Goal: Information Seeking & Learning: Check status

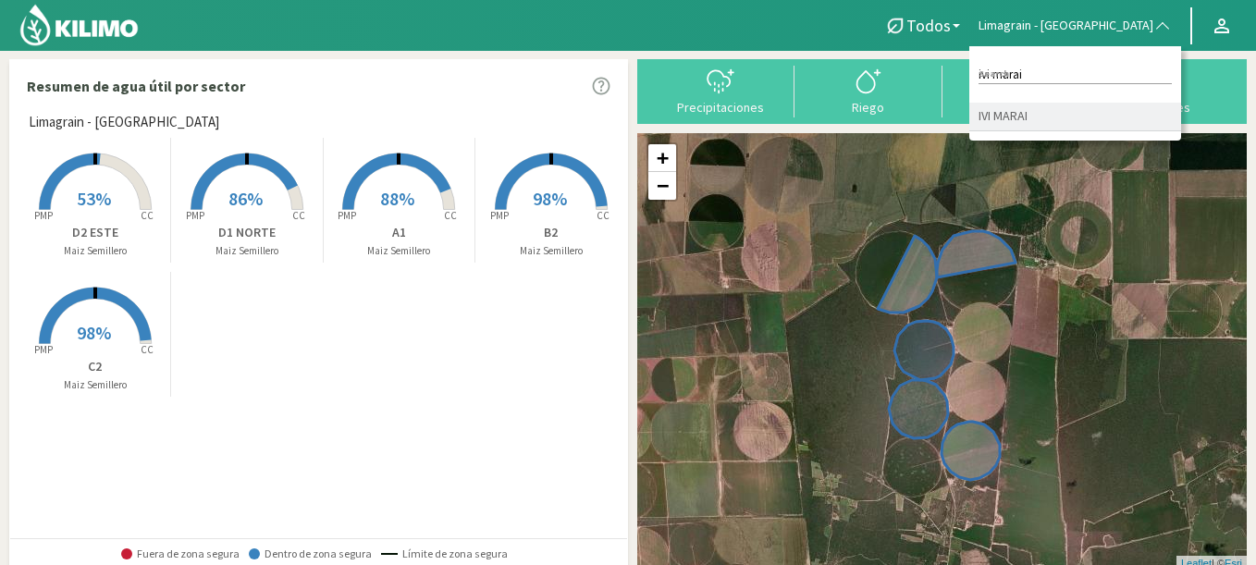
type input "ivi marai"
click at [1020, 115] on li "IVI MARAI" at bounding box center [1076, 117] width 212 height 29
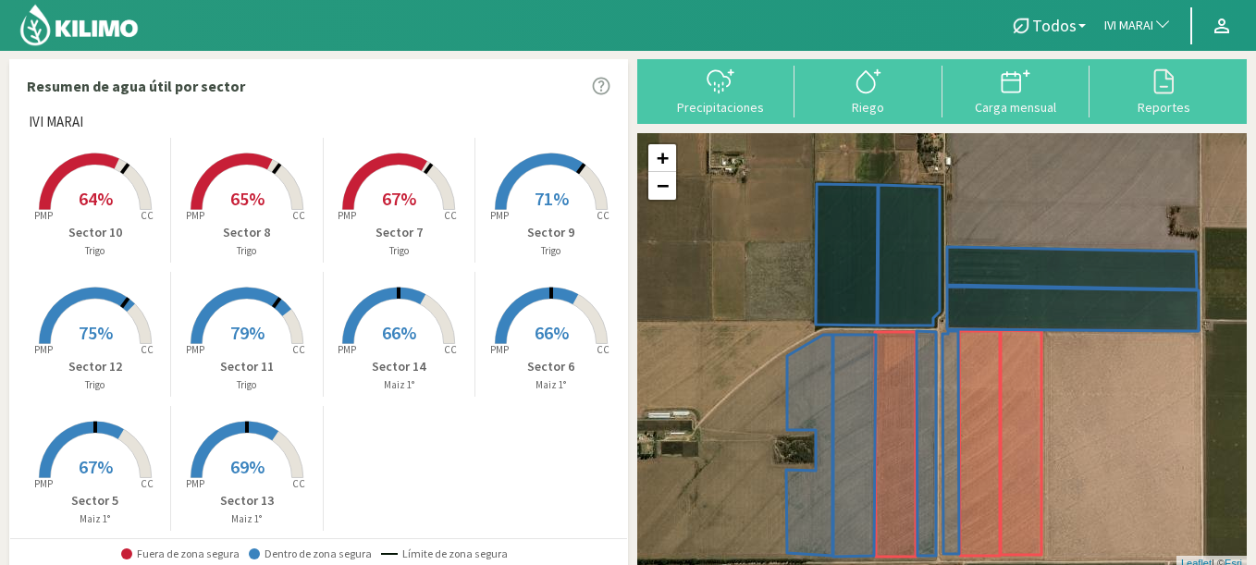
click at [1123, 29] on span "IVI MARAI" at bounding box center [1129, 26] width 49 height 19
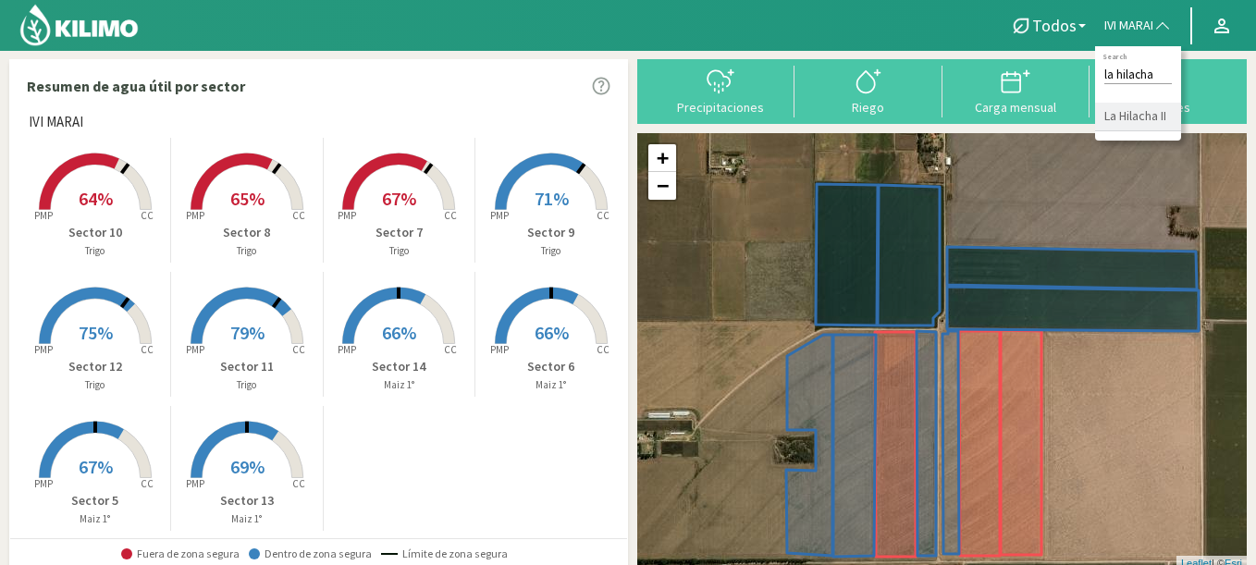
type input "la hilacha"
click at [1128, 124] on li "La Hilacha II" at bounding box center [1138, 117] width 86 height 29
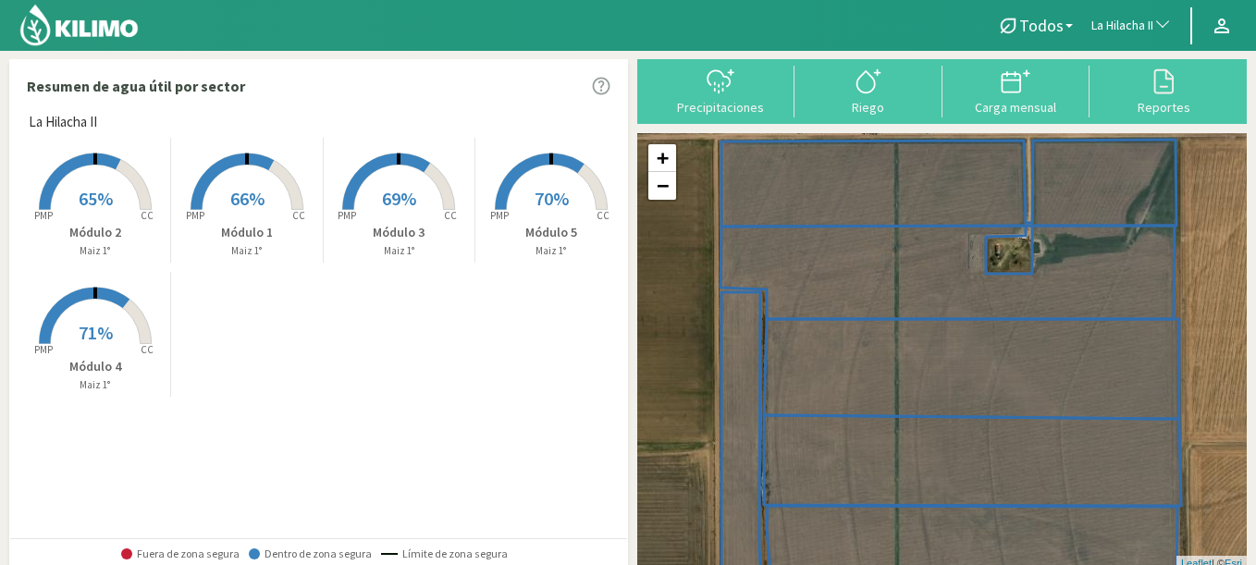
click at [1096, 21] on span "La Hilacha II" at bounding box center [1123, 26] width 62 height 19
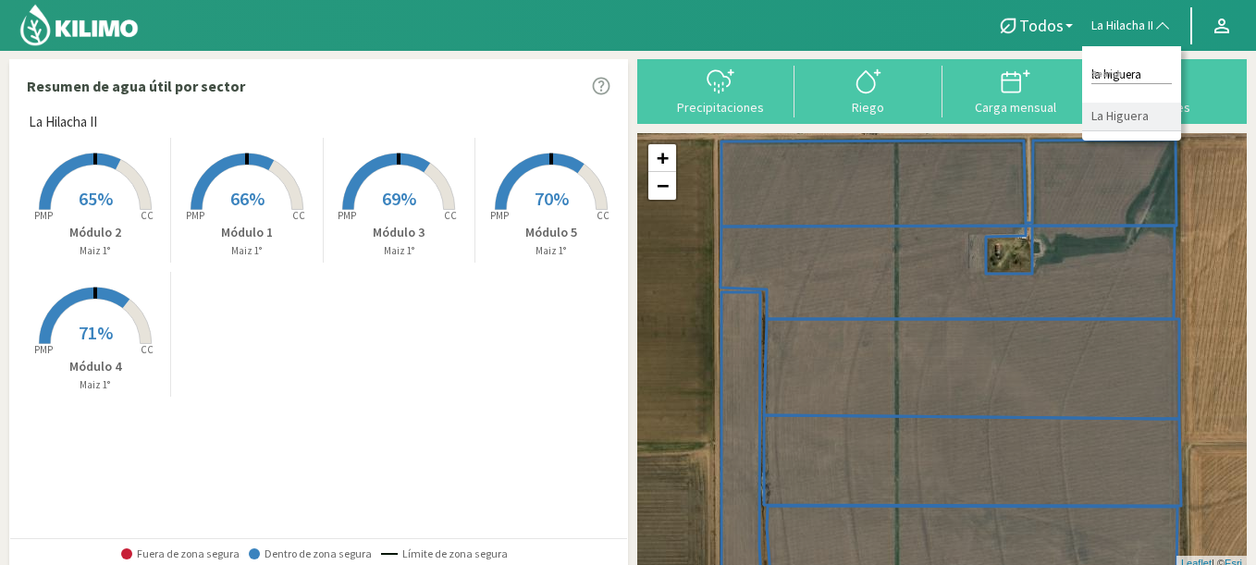
type input "la higuera"
click at [1122, 130] on li "La Higuera" at bounding box center [1131, 117] width 99 height 29
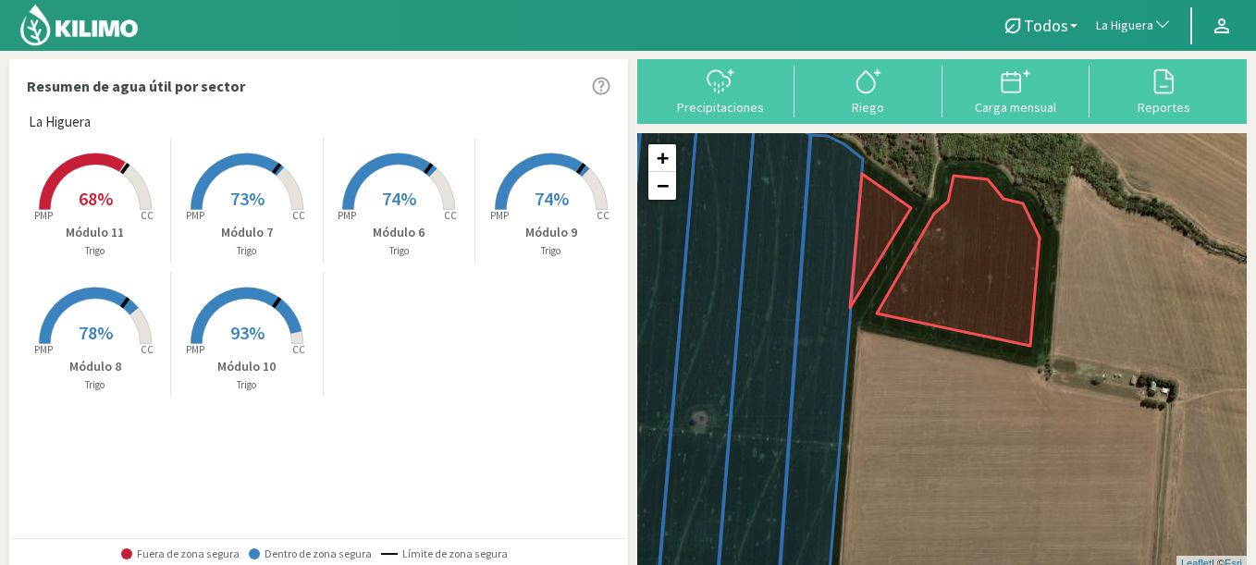
click at [72, 178] on rect at bounding box center [95, 212] width 148 height 148
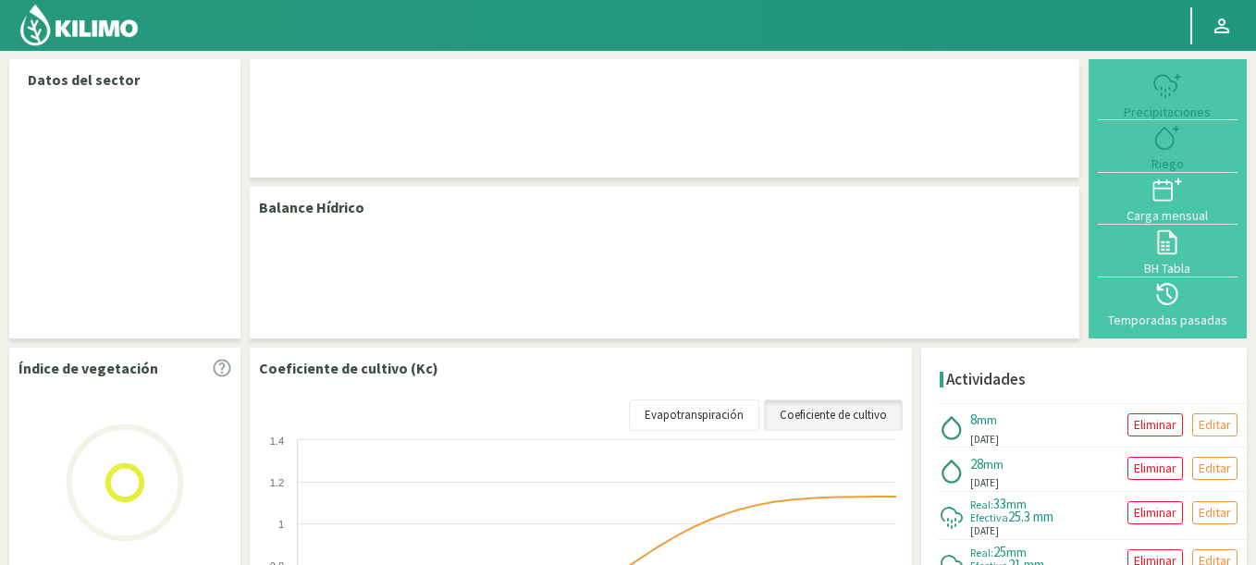
select select "144: Object"
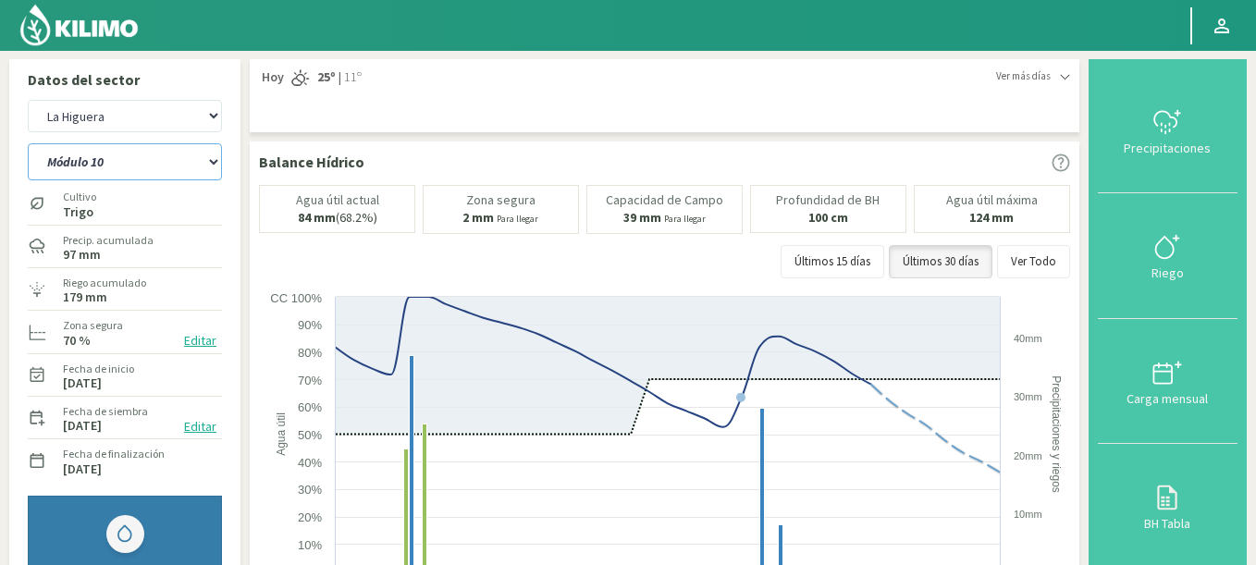
click at [28, 143] on select "Módulo 10 Módulo 11 Módulo 6 Módulo 7 Módulo 8 Módulo 9" at bounding box center [125, 161] width 194 height 37
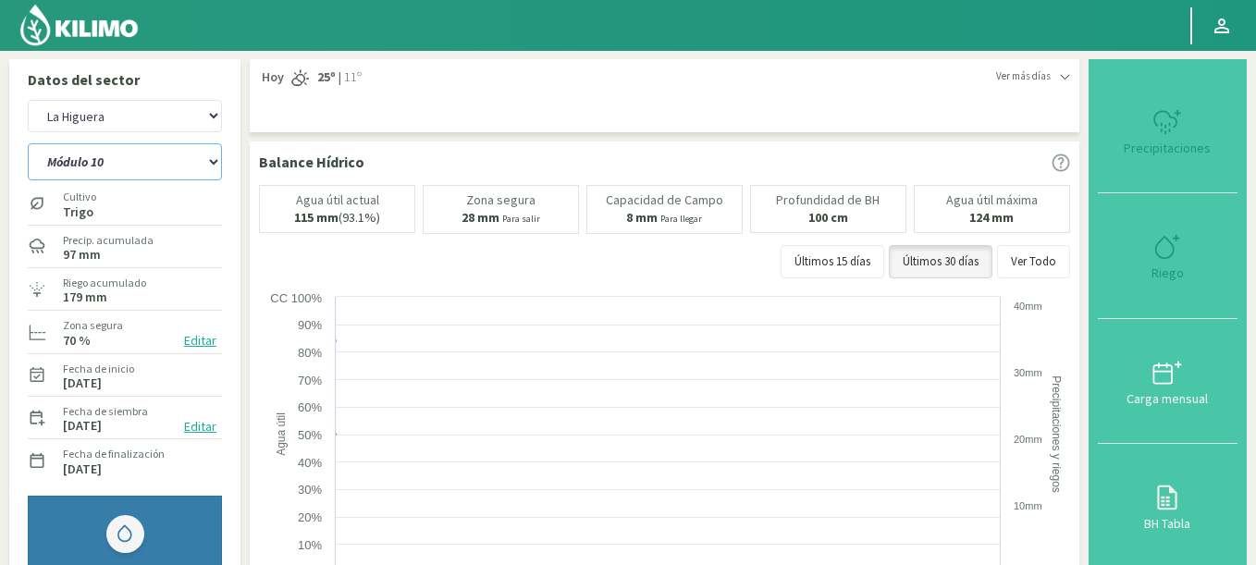
select select "1: Object"
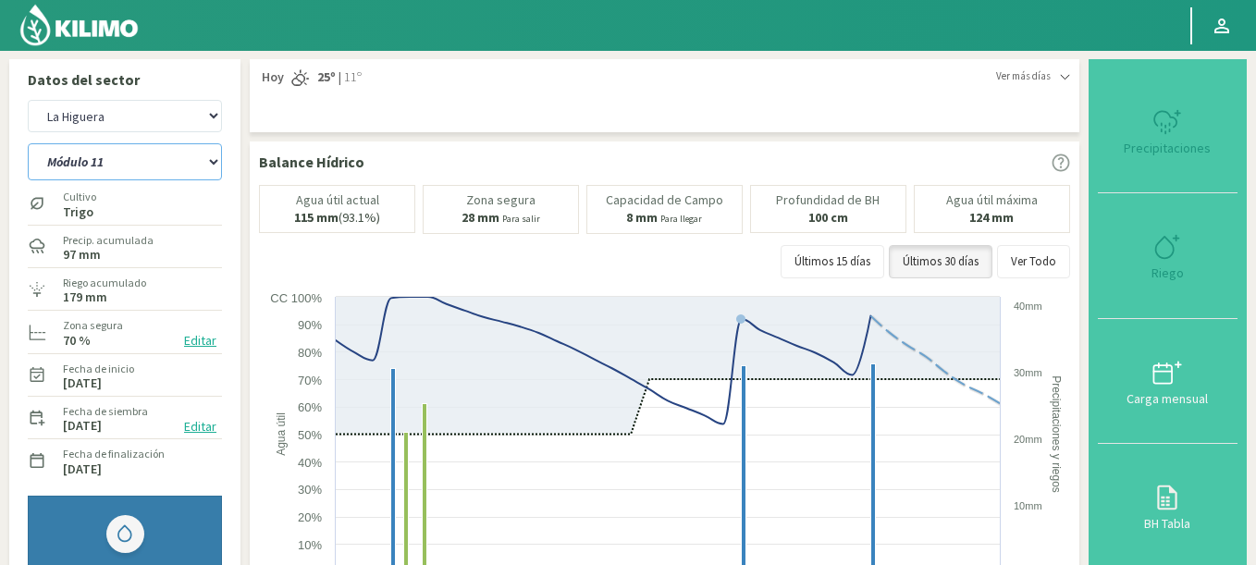
select select "422: Object"
click at [28, 143] on select "Módulo 10 Módulo 11 Módulo 6 Módulo 7 Módulo 8 Módulo 9" at bounding box center [125, 161] width 194 height 37
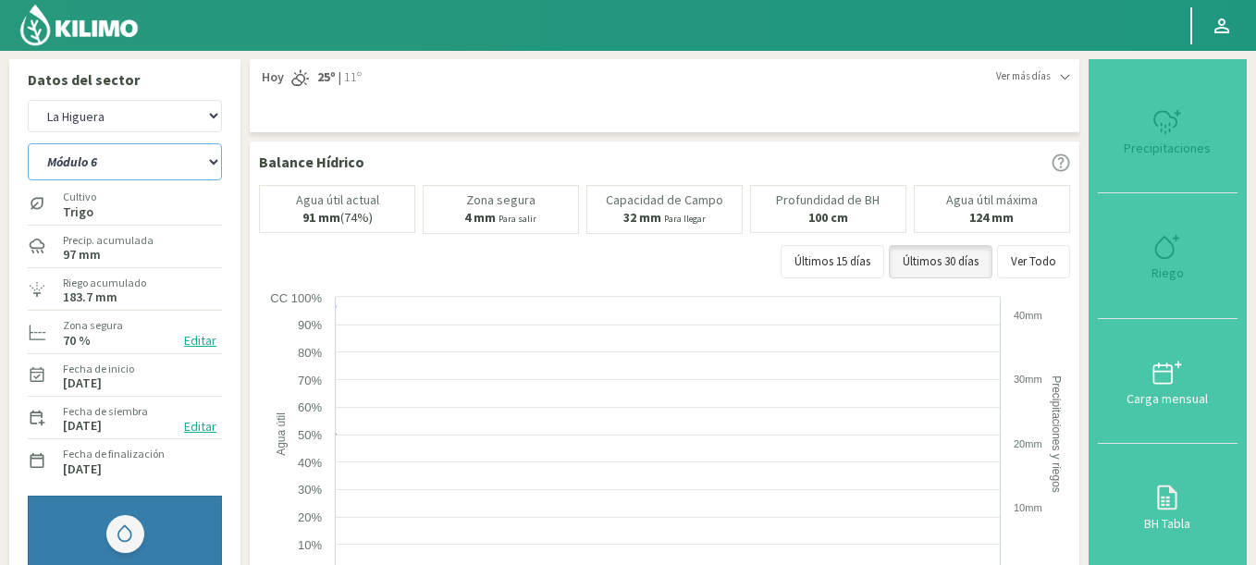
select select "6: Object"
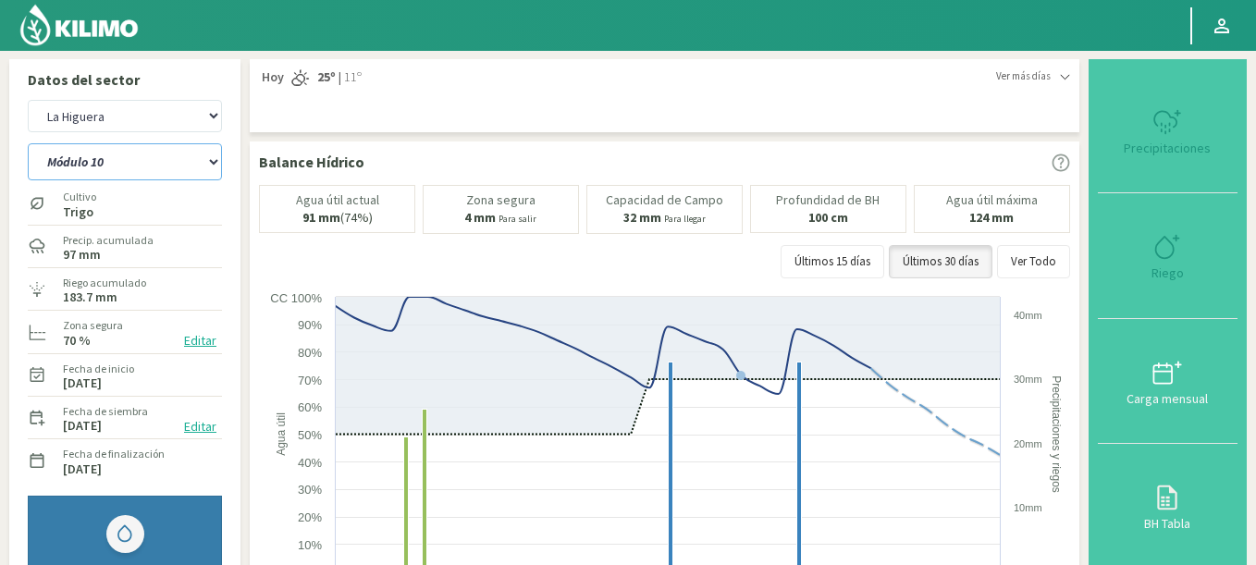
select select "700: Object"
click at [28, 143] on select "Módulo 10 Módulo 11 Módulo 6 Módulo 7 Módulo 8 Módulo 9" at bounding box center [125, 161] width 194 height 37
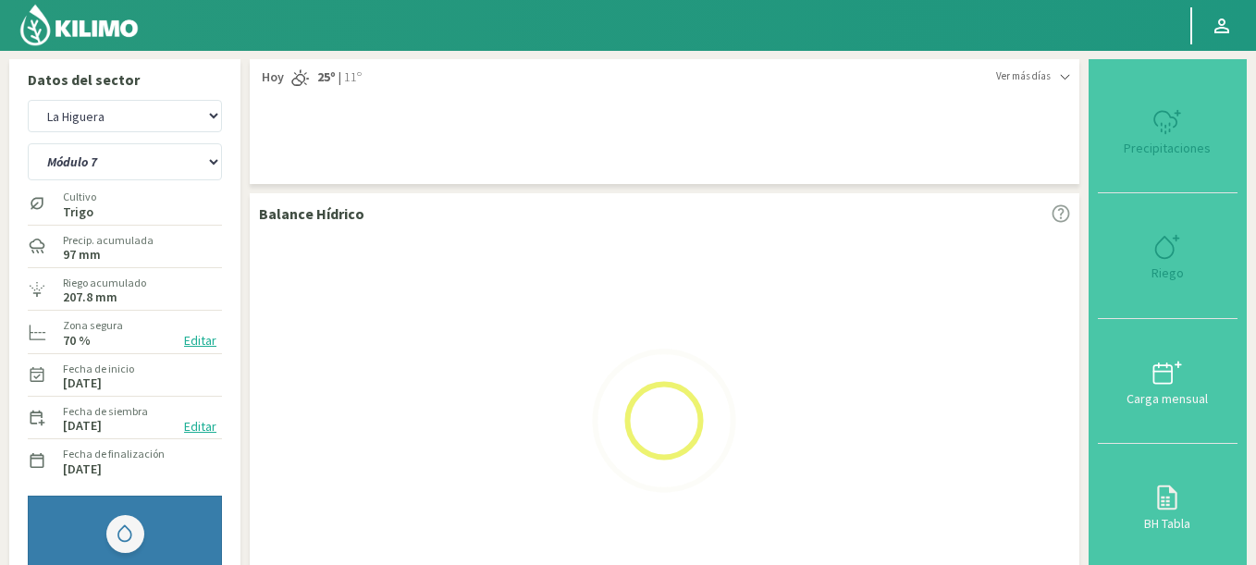
select select "14: Object"
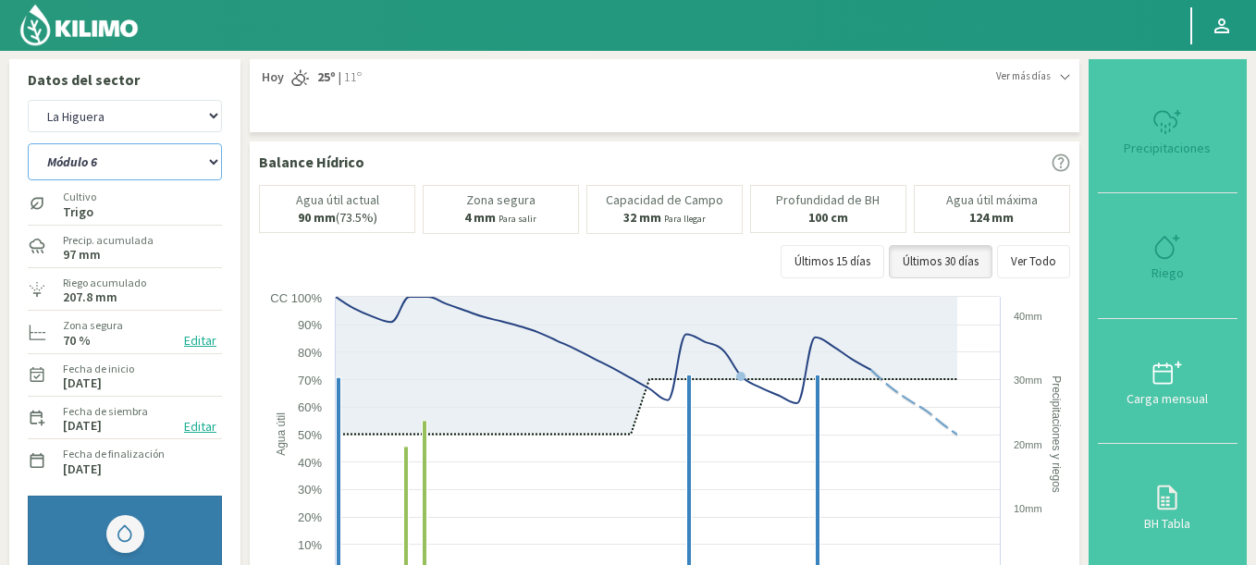
select select "978: Object"
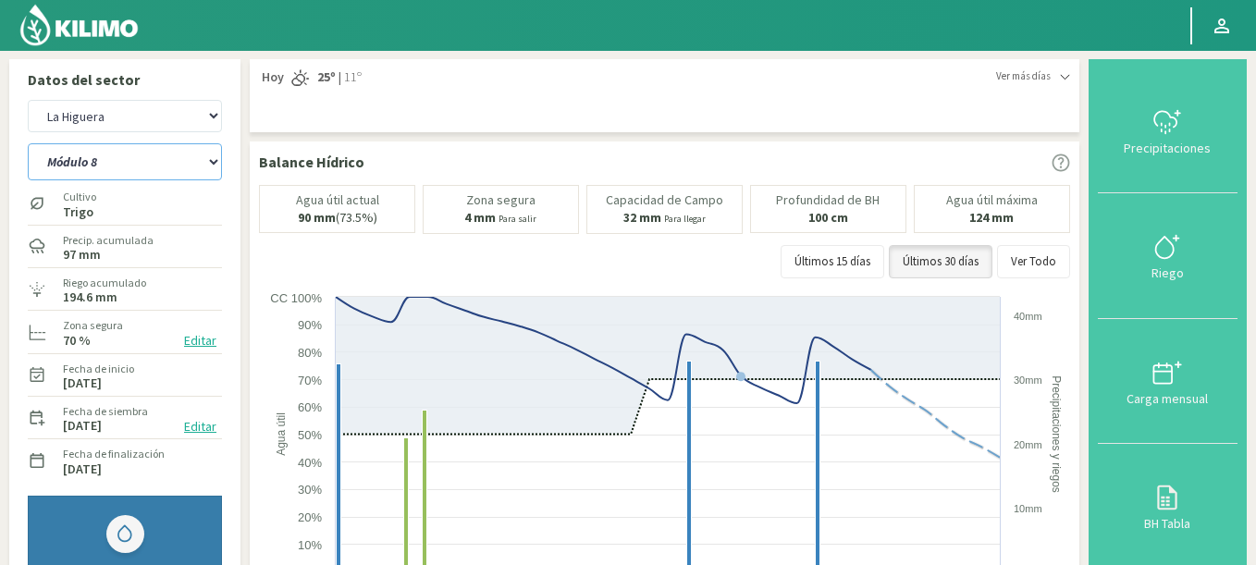
click at [28, 143] on select "Módulo 10 Módulo 11 Módulo 6 Módulo 7 Módulo 8 Módulo 9" at bounding box center [125, 161] width 194 height 37
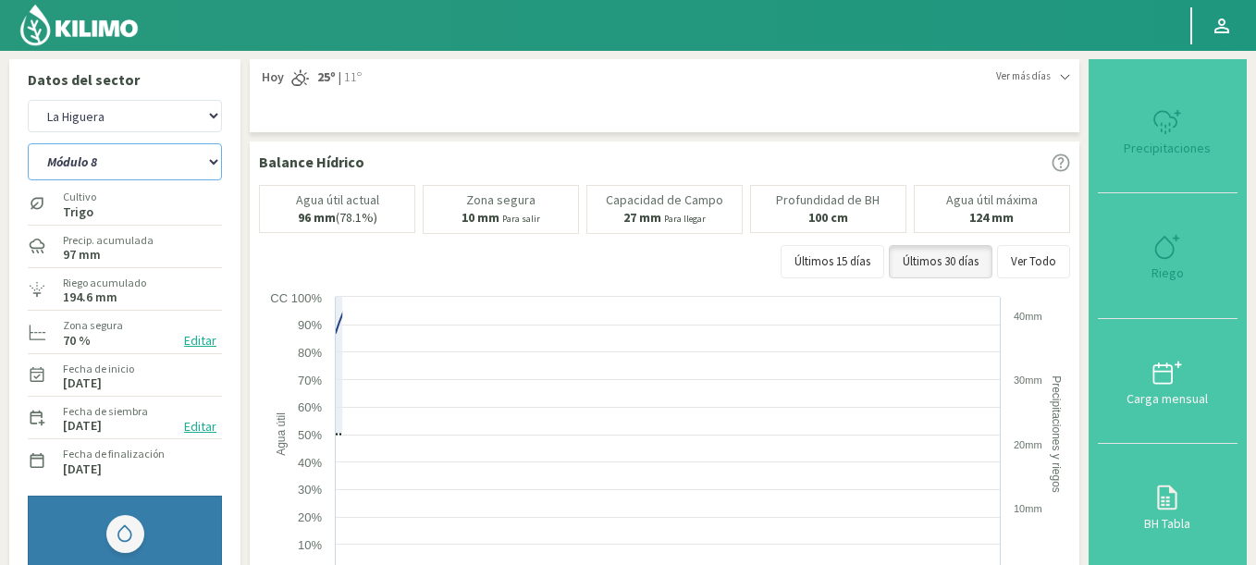
select select "21: Object"
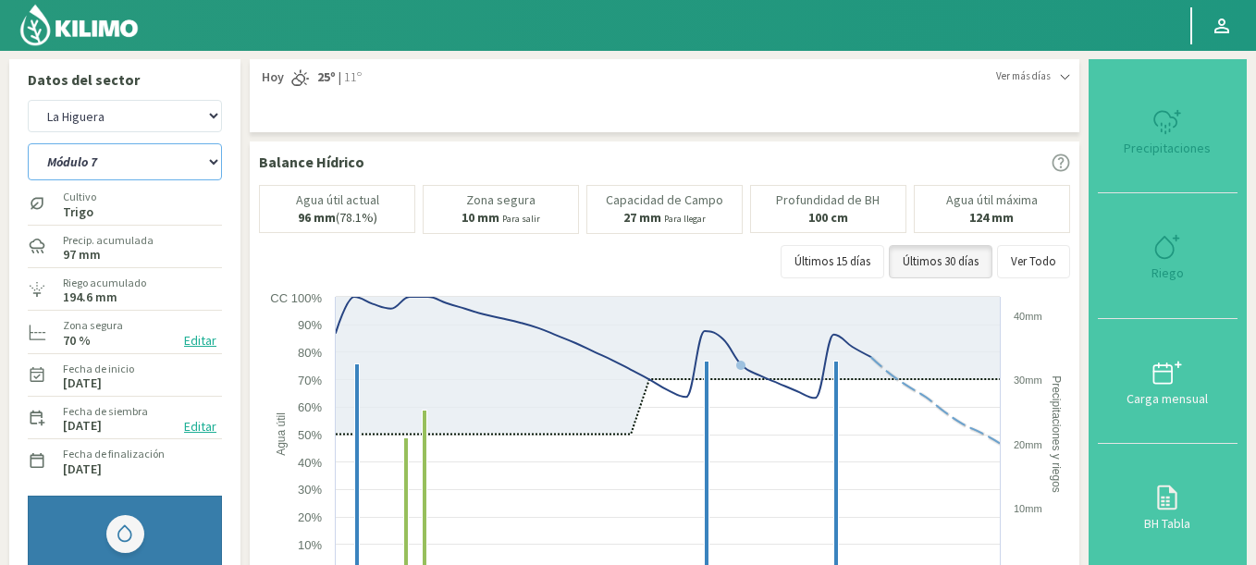
select select "1256: Object"
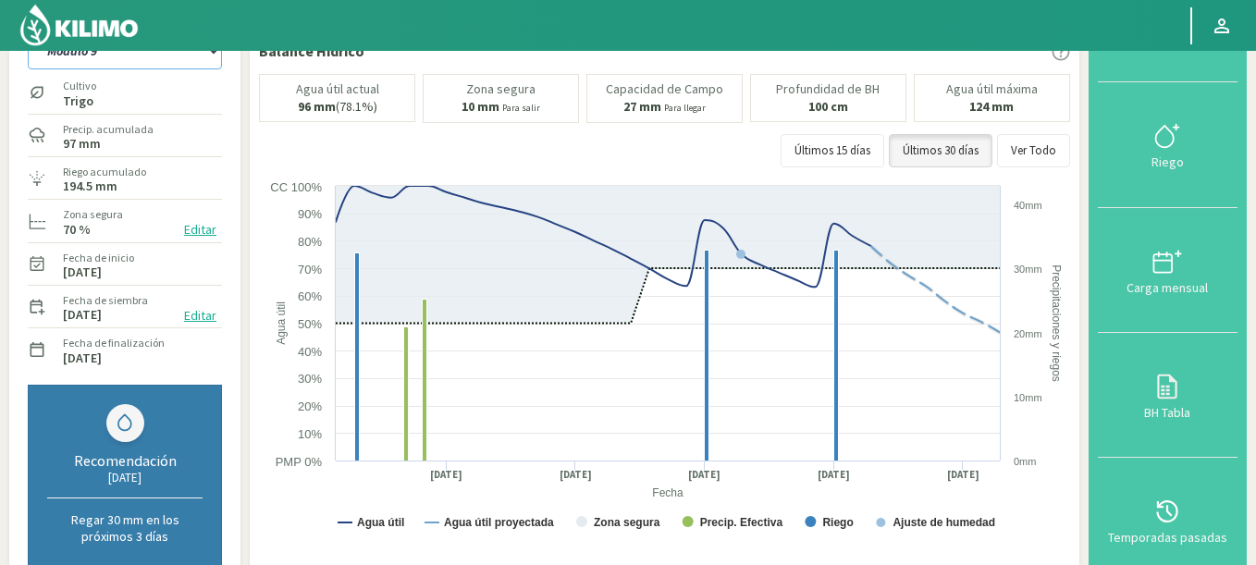
click at [28, 32] on select "Módulo 10 Módulo 11 Módulo 6 Módulo 7 Módulo 8 Módulo 9" at bounding box center [125, 50] width 194 height 37
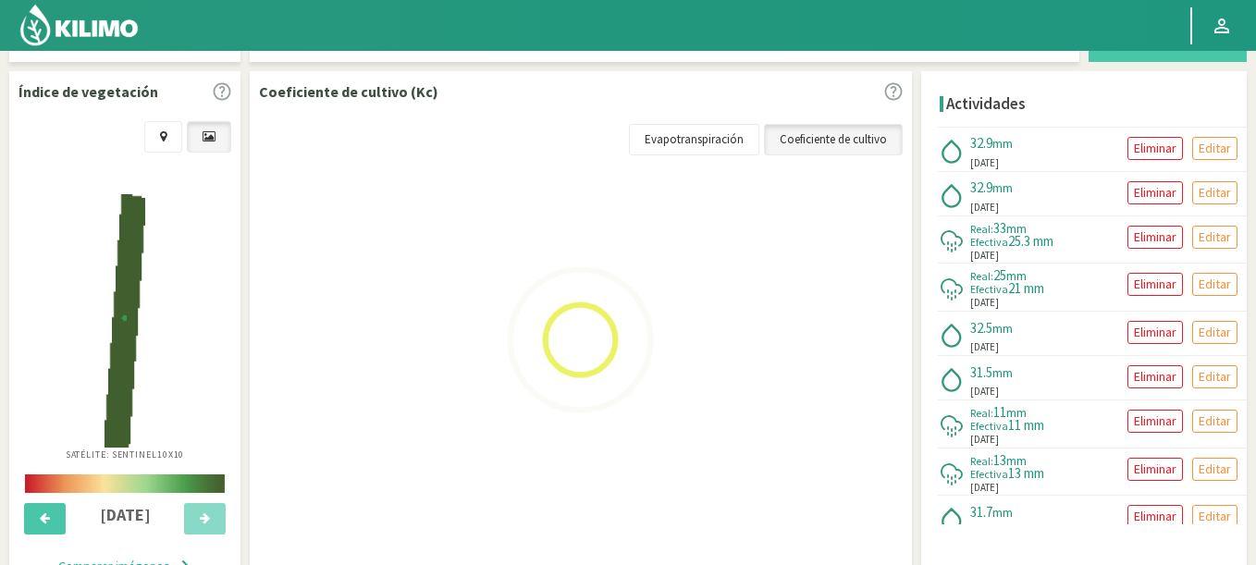
scroll to position [666, 0]
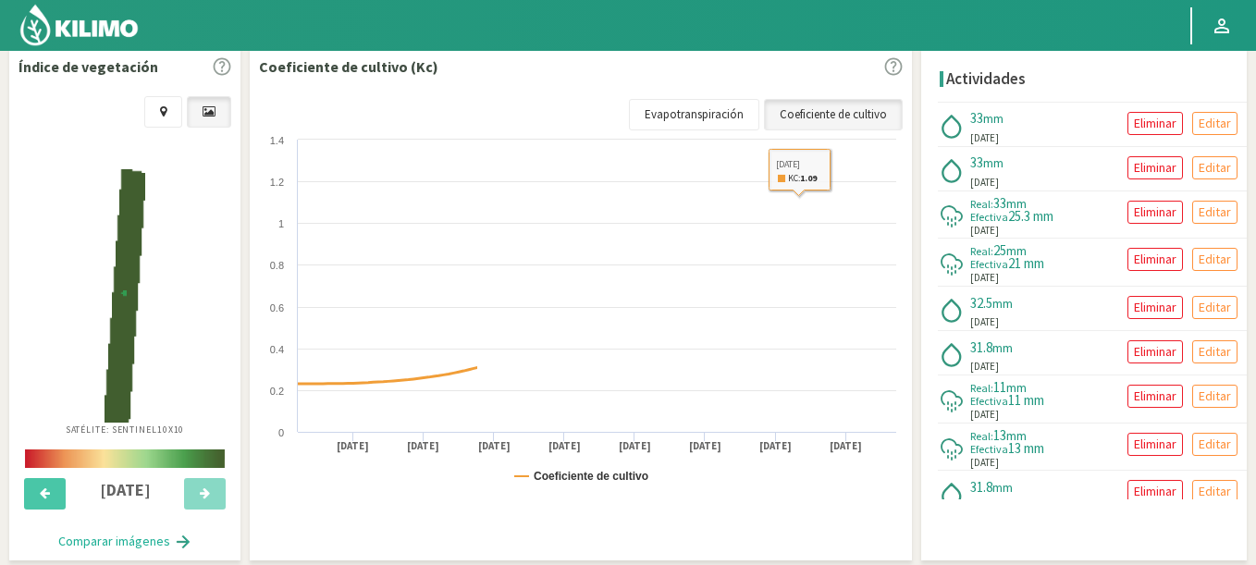
select select "28: Object"
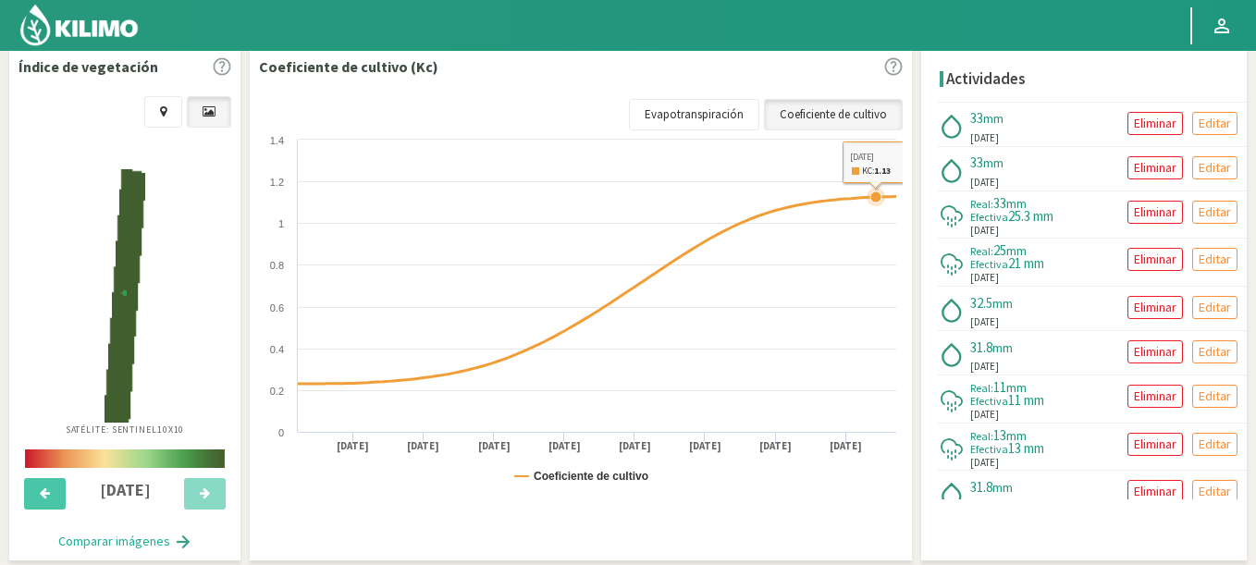
select select "1534: Object"
select select "35: Object"
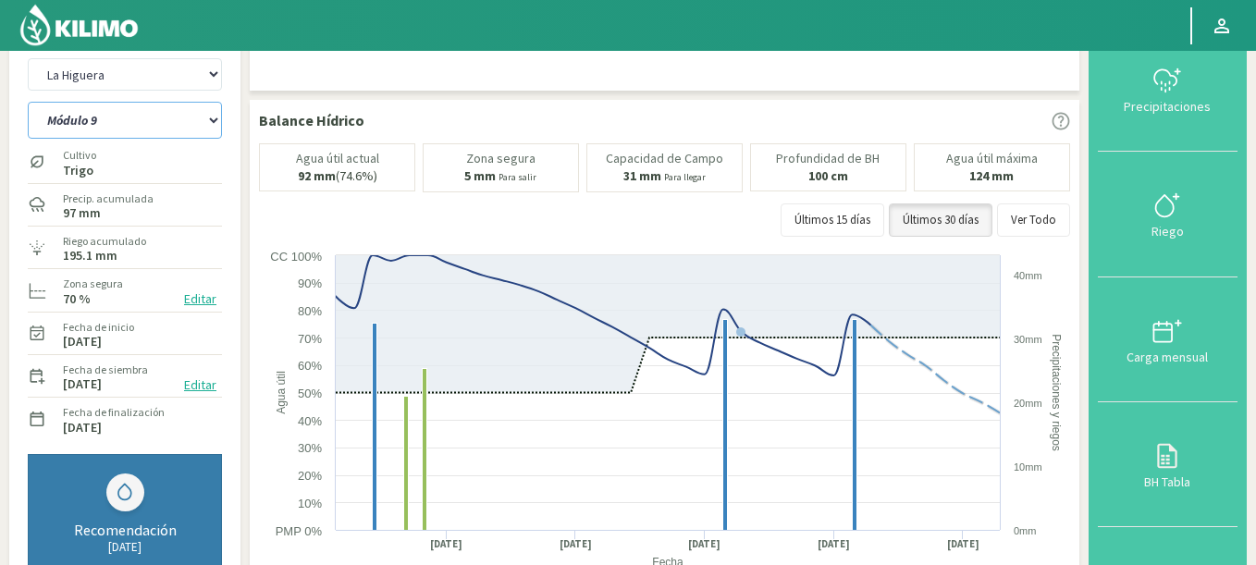
scroll to position [0, 0]
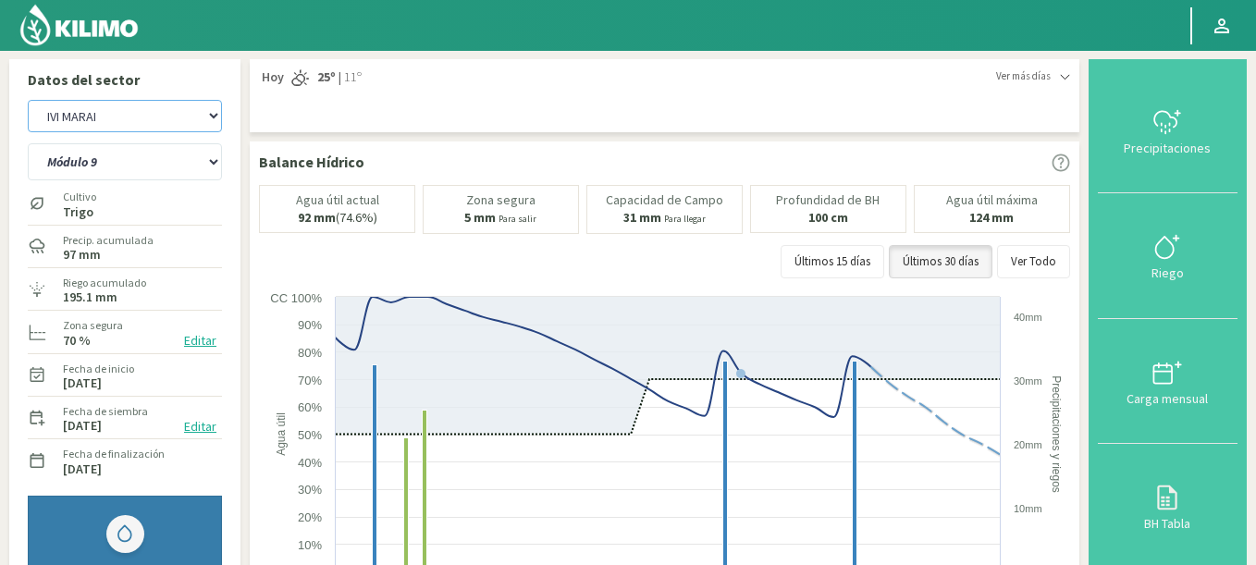
click at [28, 100] on select "Agr. Huertos de Chocalan Agrícola Bakia Agrícola [GEOGRAPHIC_DATA] - IC Agrícol…" at bounding box center [125, 116] width 194 height 32
select select "1786: Object"
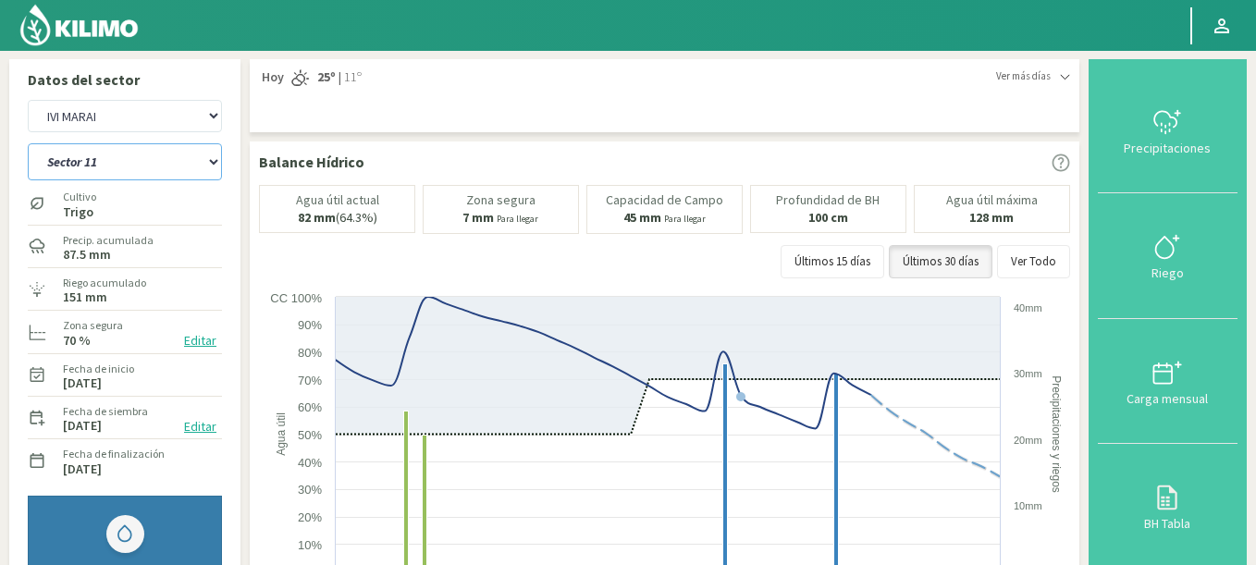
click at [28, 143] on select "Sector 10 Sector 11 Sector 12 Sector 13 Sector 14 Sector 5 Sector 6 Sector 7 Se…" at bounding box center [125, 161] width 194 height 37
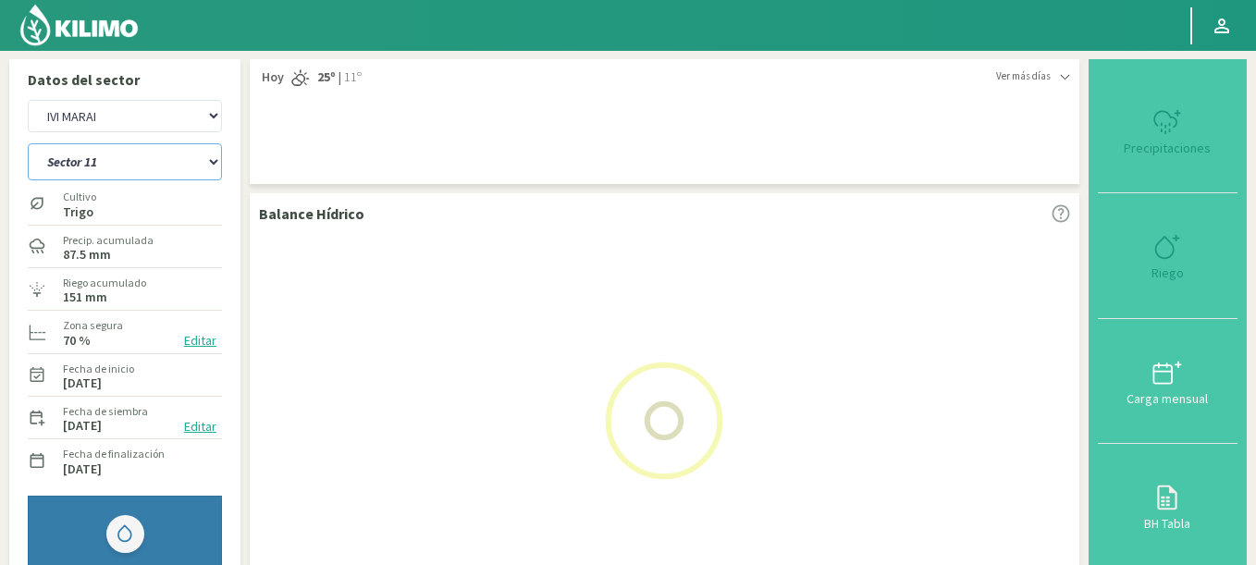
select select "36: Object"
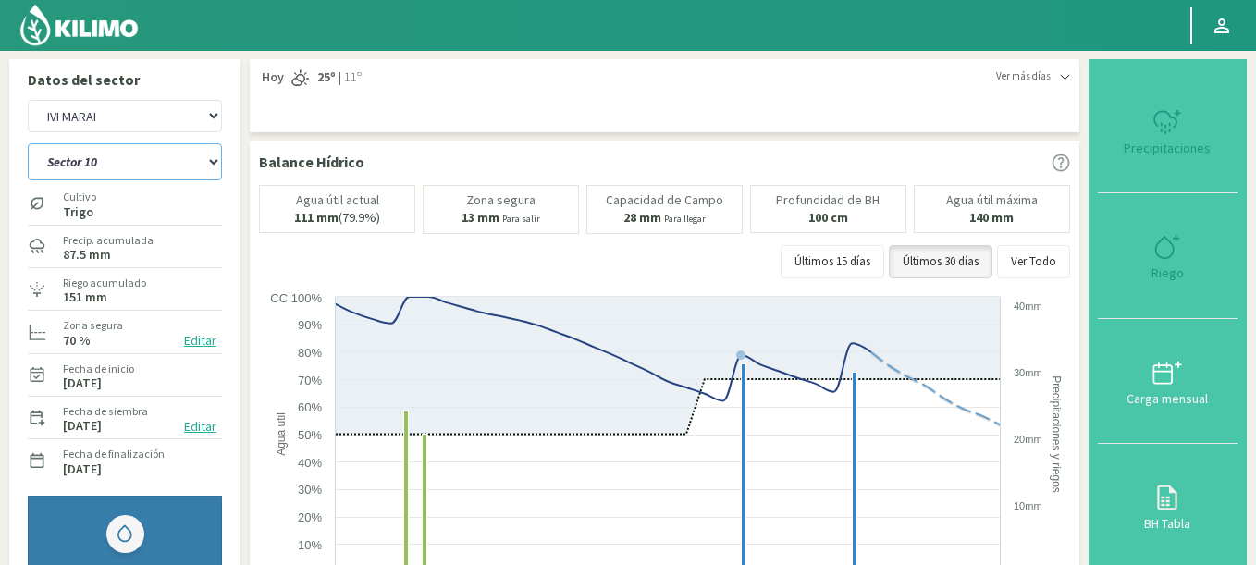
select select "2064: Object"
click at [28, 143] on select "Sector 10 Sector 11 Sector 12 Sector 13 Sector 14 Sector 5 Sector 6 Sector 7 Se…" at bounding box center [125, 161] width 194 height 37
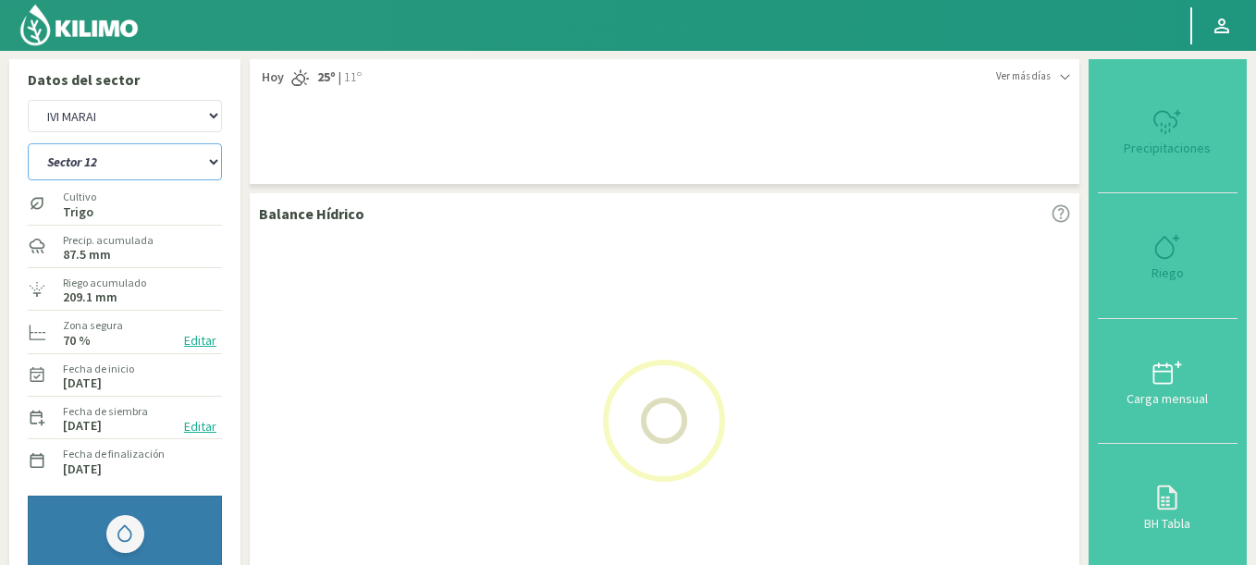
select select "47: Object"
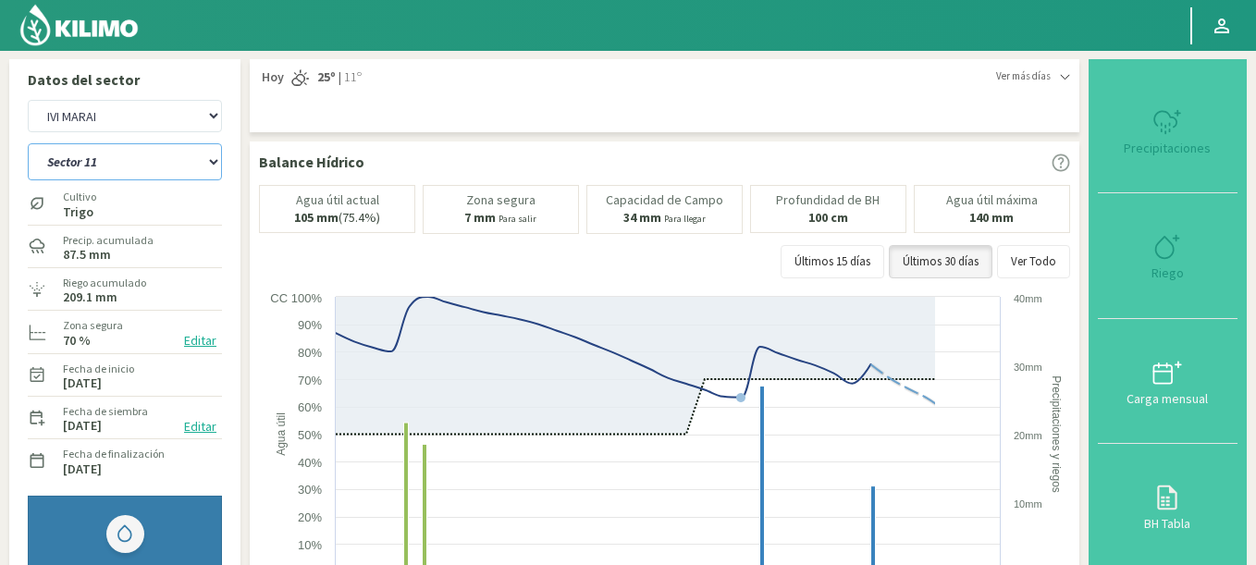
select select "2342: Object"
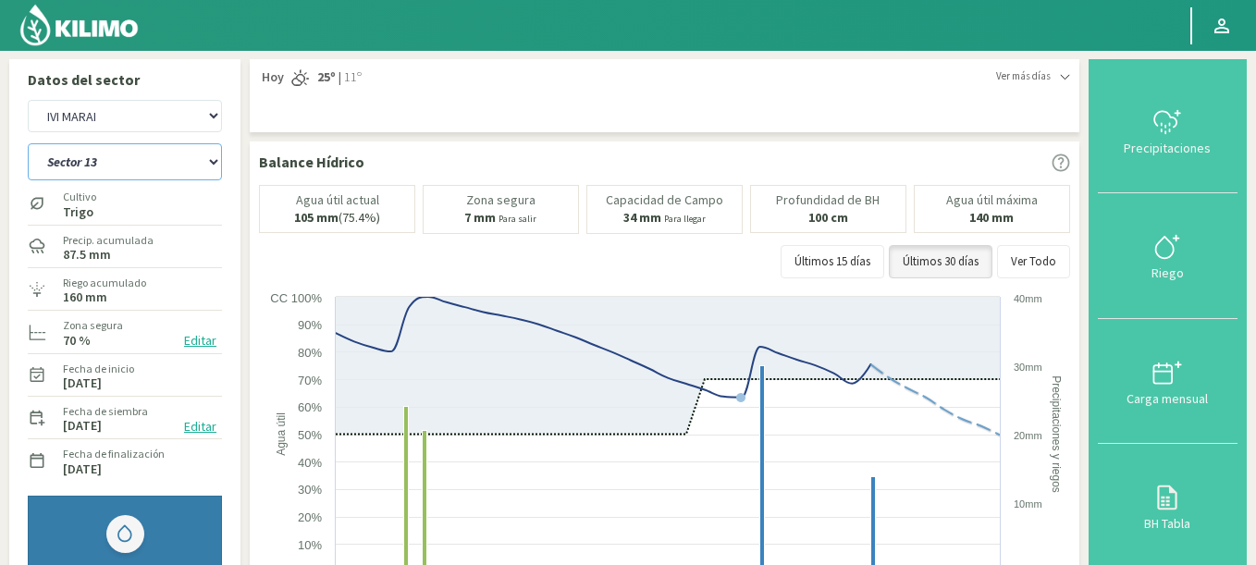
click at [28, 143] on select "Sector 10 Sector 11 Sector 12 Sector 13 Sector 14 Sector 5 Sector 6 Sector 7 Se…" at bounding box center [125, 161] width 194 height 37
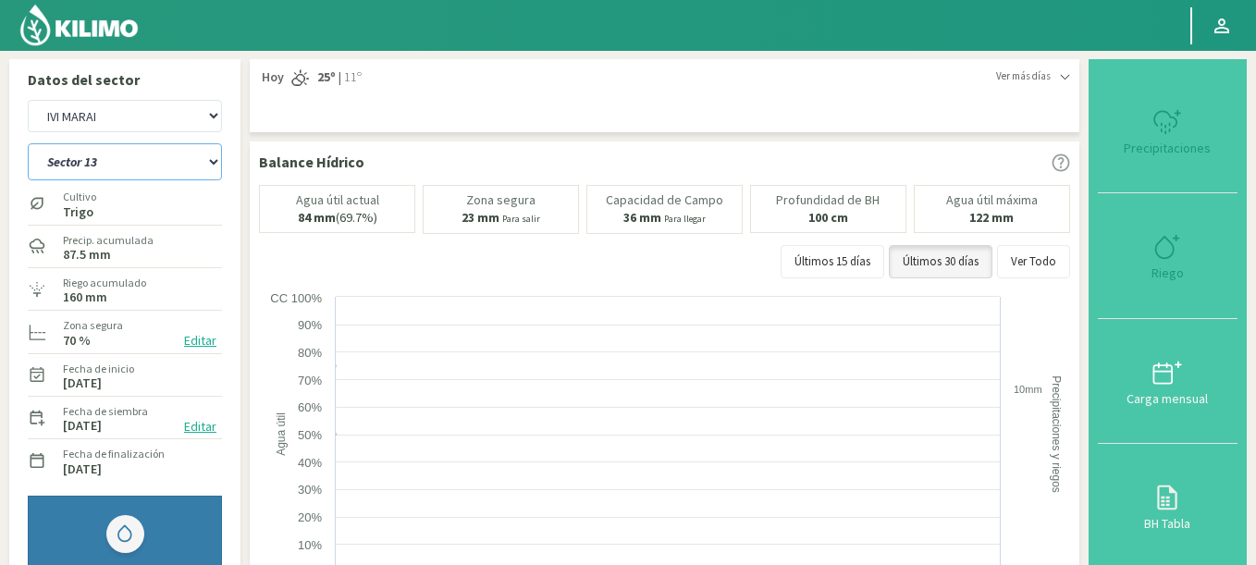
select select "58: Object"
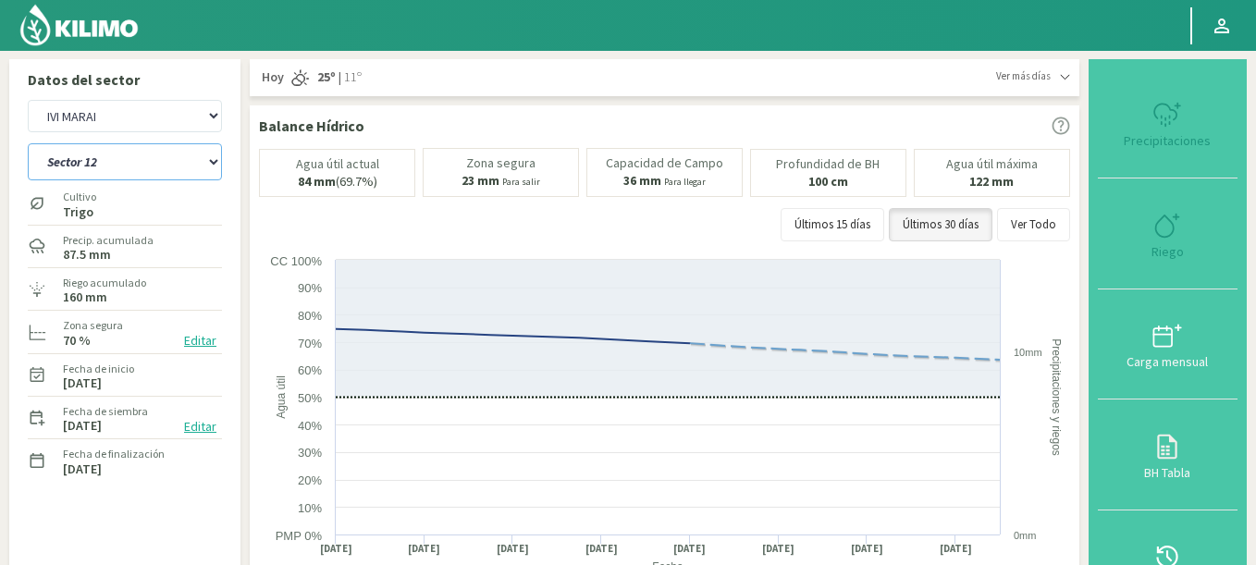
click at [96, 158] on select "Sector 10 Sector 11 Sector 12 Sector 13 Sector 14 Sector 5 Sector 6 Sector 7 Se…" at bounding box center [125, 161] width 194 height 37
select select "2620: Object"
click at [28, 143] on select "Sector 10 Sector 11 Sector 12 Sector 13 Sector 14 Sector 5 Sector 6 Sector 7 Se…" at bounding box center [125, 161] width 194 height 37
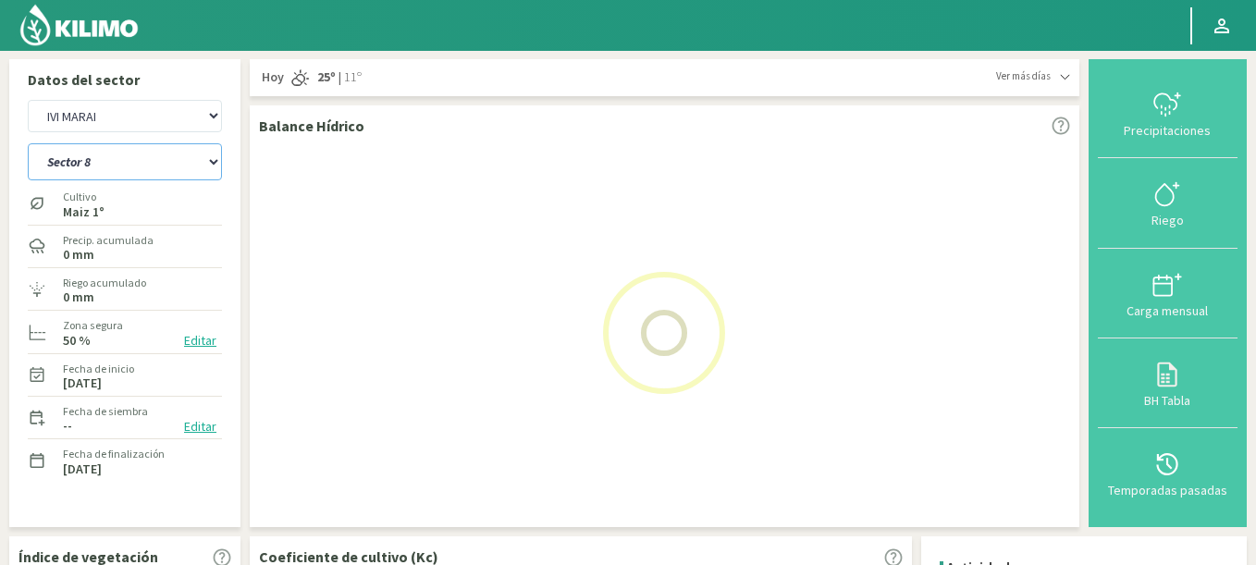
select select "69: Object"
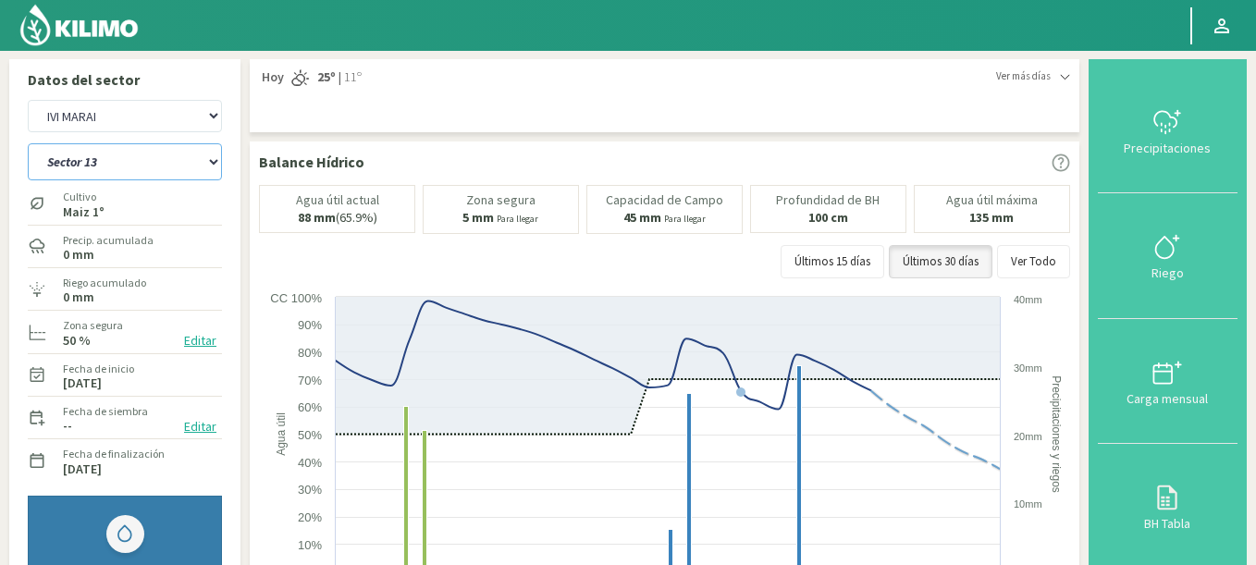
select select "2898: Object"
click at [28, 143] on select "Sector 10 Sector 11 Sector 12 Sector 13 Sector 14 Sector 5 Sector 6 Sector 7 Se…" at bounding box center [125, 161] width 194 height 37
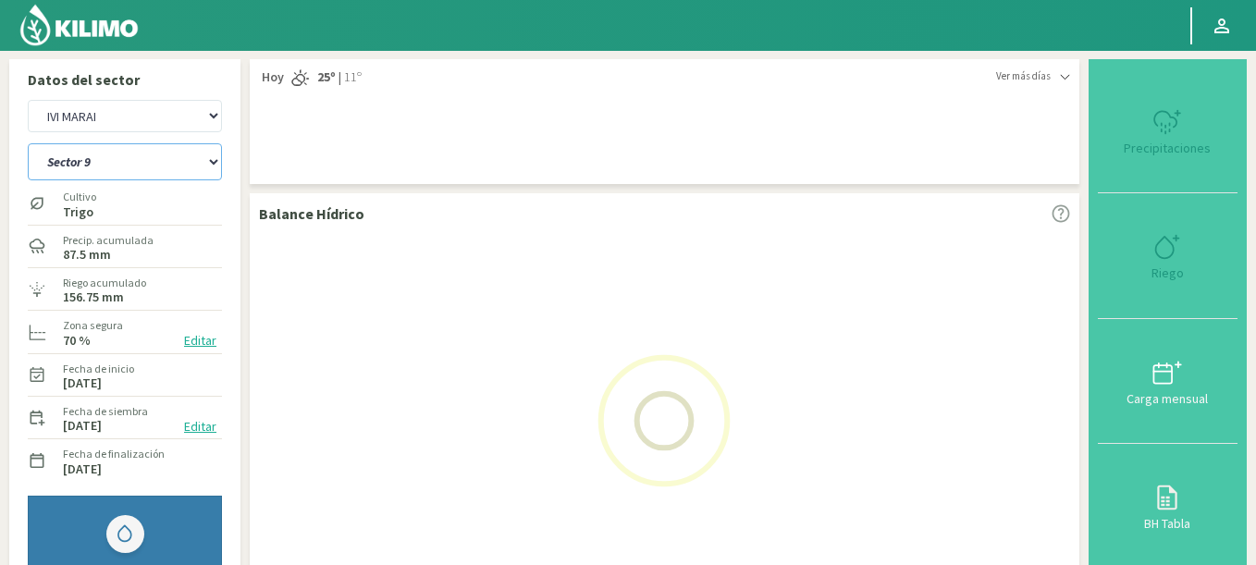
select select "84: Object"
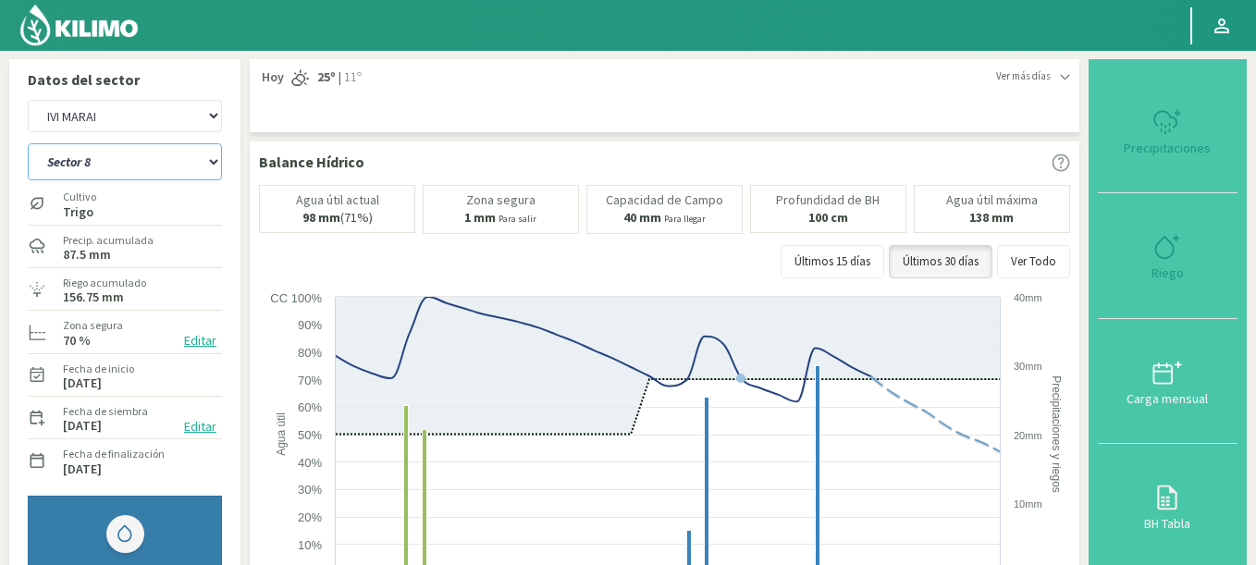
select select "3176: Object"
select select "95: Object"
click at [28, 100] on select "Agr. Huertos de Chocalan Agrícola Bakia Agrícola [GEOGRAPHIC_DATA] - IC Agrícol…" at bounding box center [125, 116] width 194 height 32
select select "3525: Object"
select select "96: Object"
